Goal: Navigation & Orientation: Find specific page/section

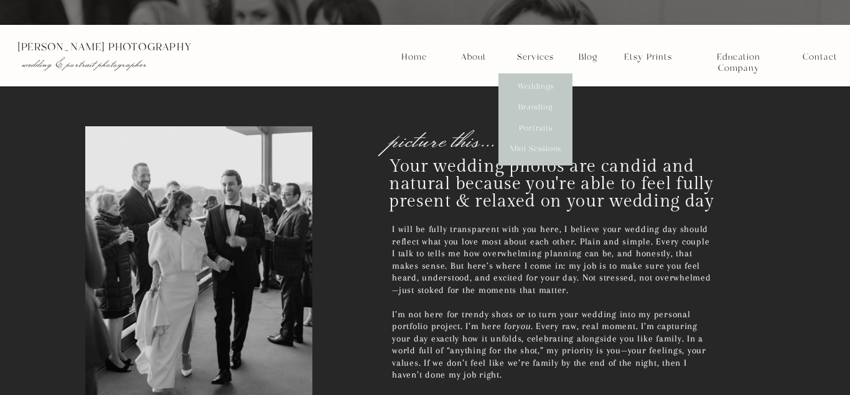
scroll to position [2157, 0]
click at [814, 53] on nav "Contact" at bounding box center [819, 57] width 34 height 11
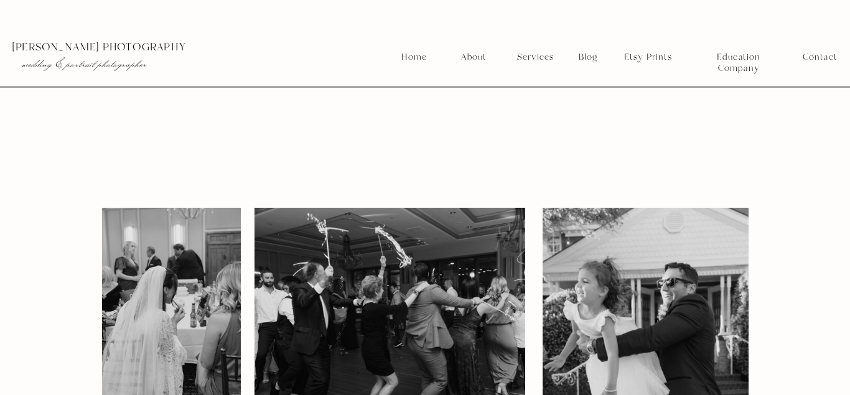
scroll to position [1903, 0]
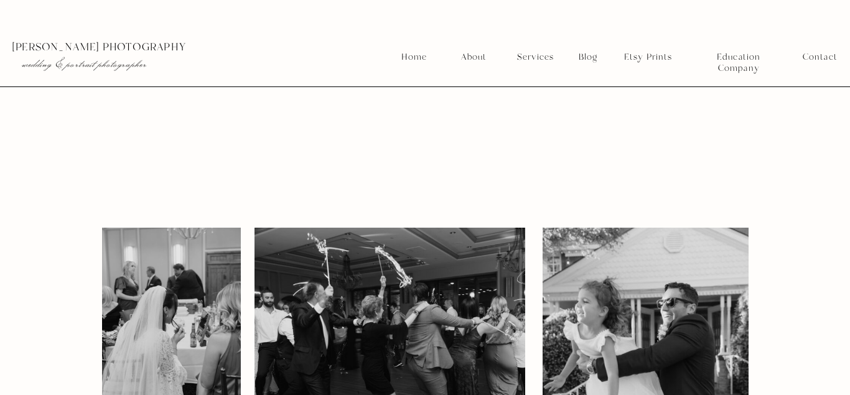
click at [417, 55] on nav "Home" at bounding box center [414, 57] width 27 height 11
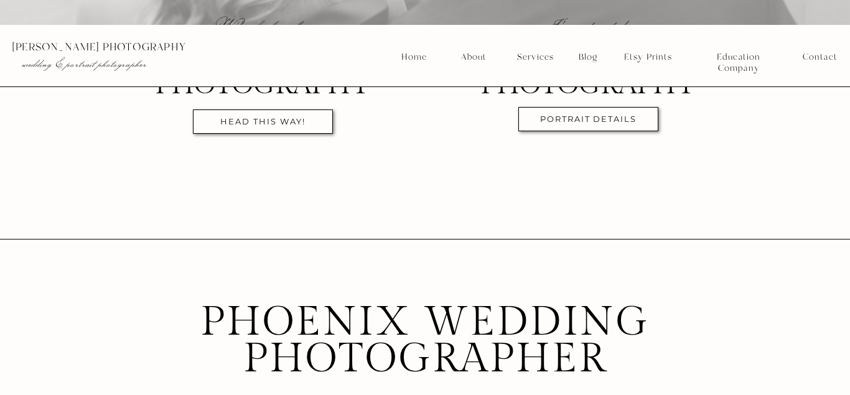
scroll to position [317, 0]
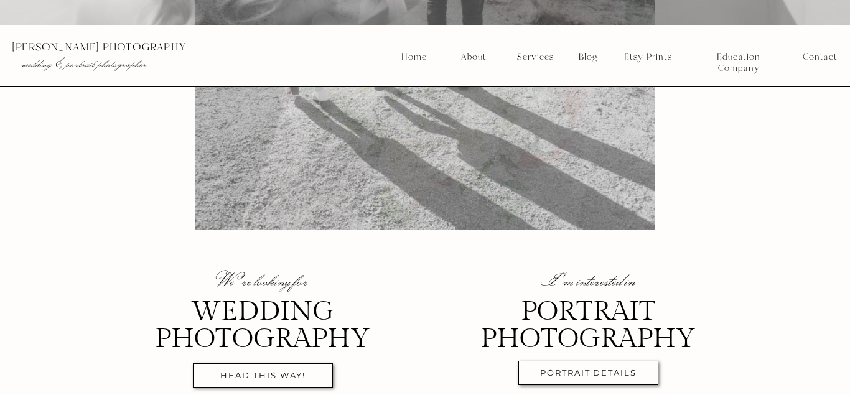
click at [539, 56] on nav "Services" at bounding box center [535, 57] width 46 height 11
